Goal: Task Accomplishment & Management: Manage account settings

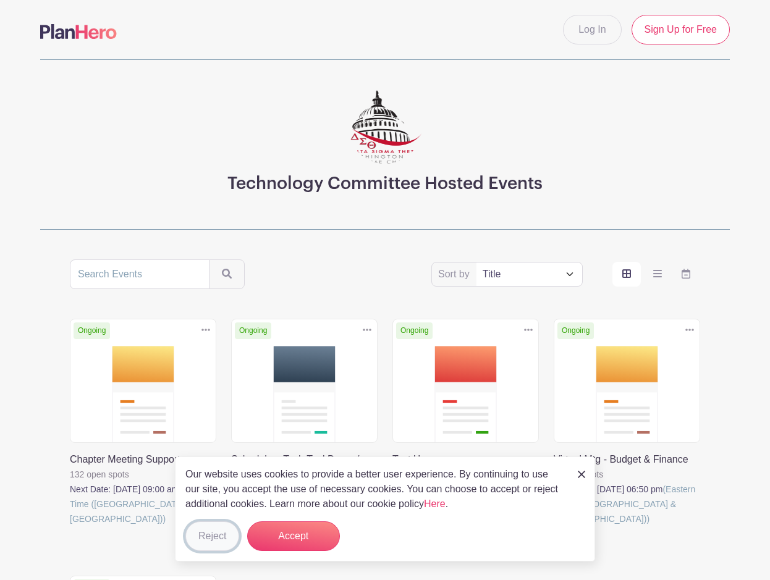
click at [218, 534] on button "Reject" at bounding box center [212, 537] width 54 height 30
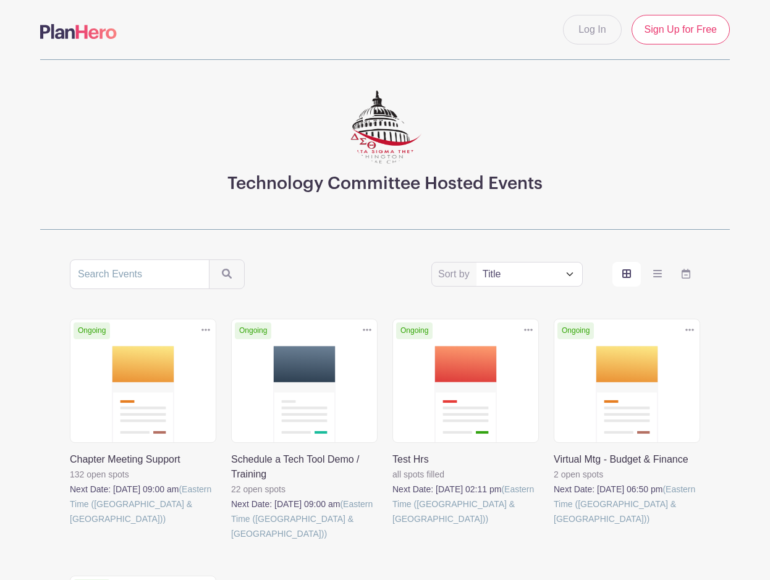
click at [392, 527] on link at bounding box center [392, 527] width 0 height 0
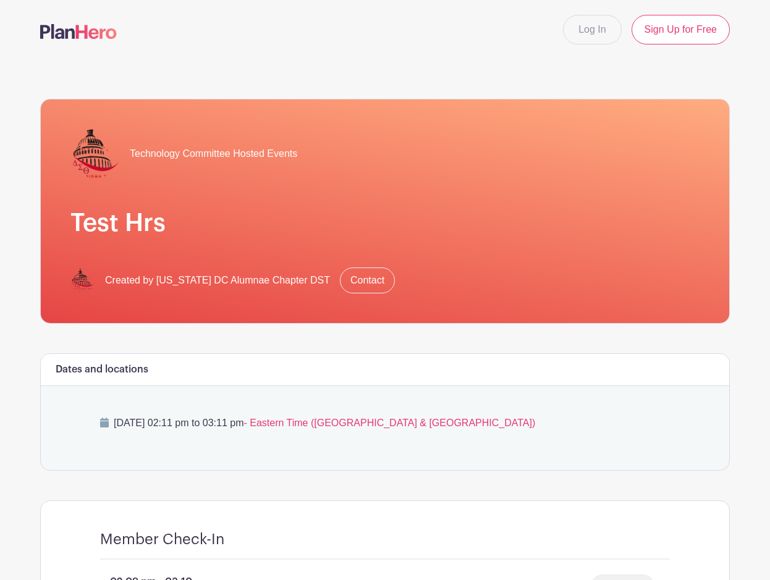
click at [593, 427] on main "Log In Sign Up for Free Technology Committee Hosted Events Test Hrs Created by …" at bounding box center [385, 418] width 770 height 837
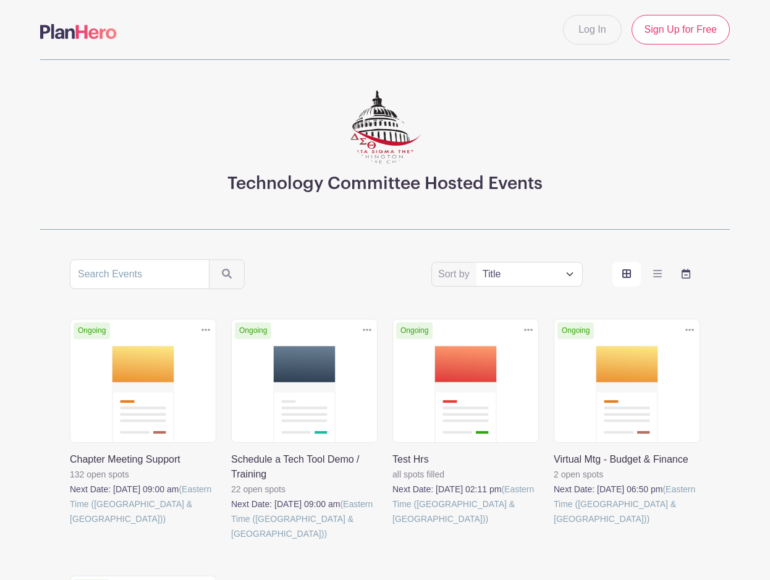
click at [593, 276] on icon "order and view" at bounding box center [686, 274] width 9 height 10
click at [0, 0] on input "order and view" at bounding box center [0, 0] width 0 height 0
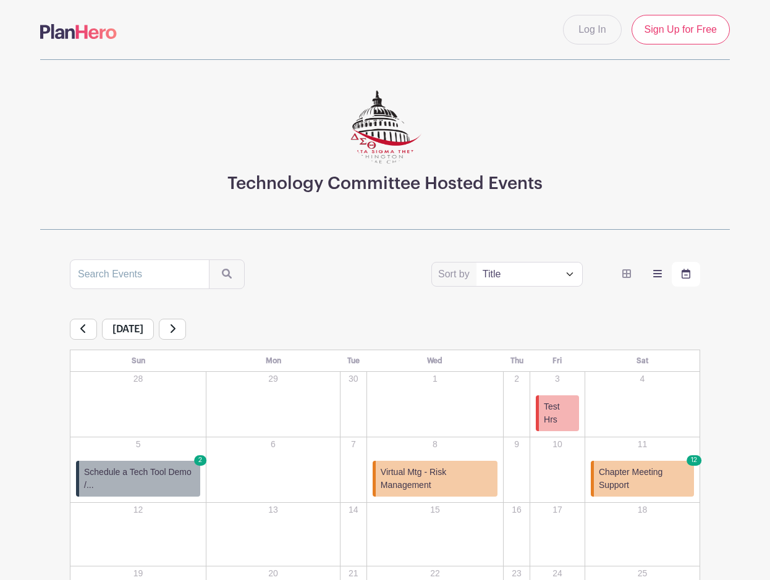
click at [593, 274] on label "order and view" at bounding box center [657, 274] width 28 height 25
click at [0, 0] on input "order and view" at bounding box center [0, 0] width 0 height 0
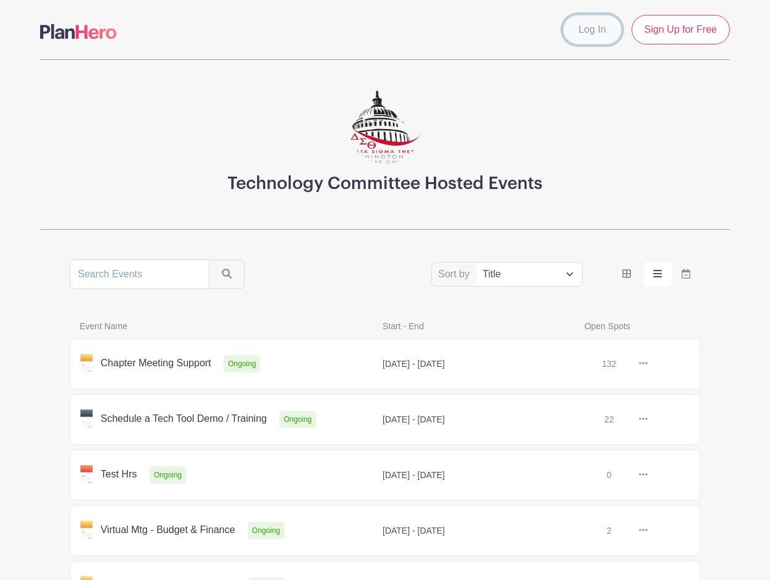
click at [593, 30] on link "Log In" at bounding box center [592, 30] width 58 height 30
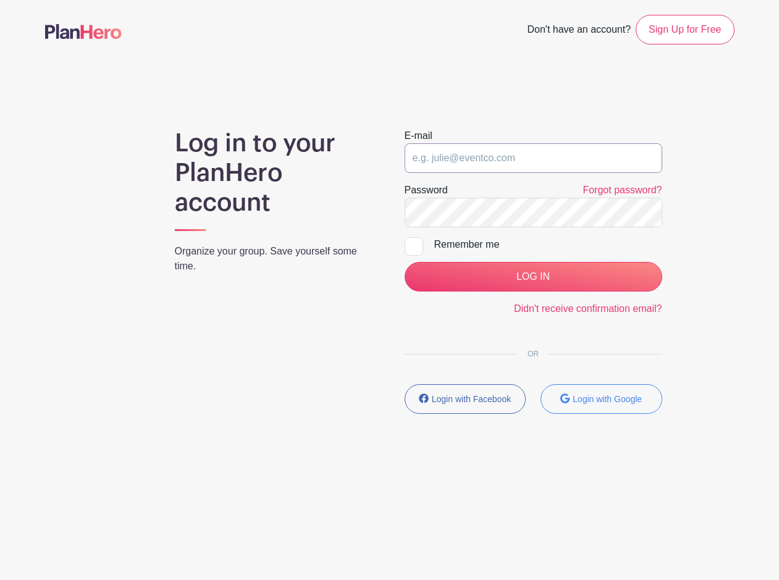
click at [475, 155] on input "email" at bounding box center [534, 158] width 258 height 30
type input "cre21@hotmail.com"
click at [405, 262] on input "LOG IN" at bounding box center [534, 277] width 258 height 30
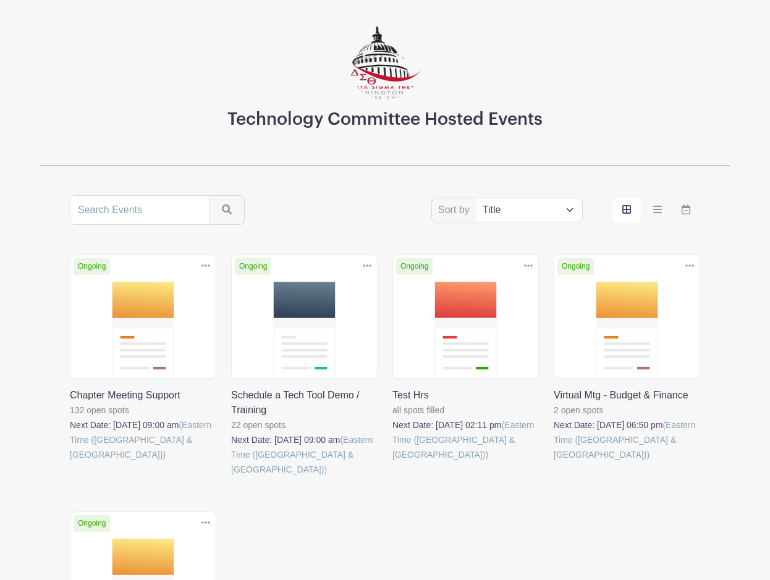
scroll to position [67, 0]
